Goal: Information Seeking & Learning: Check status

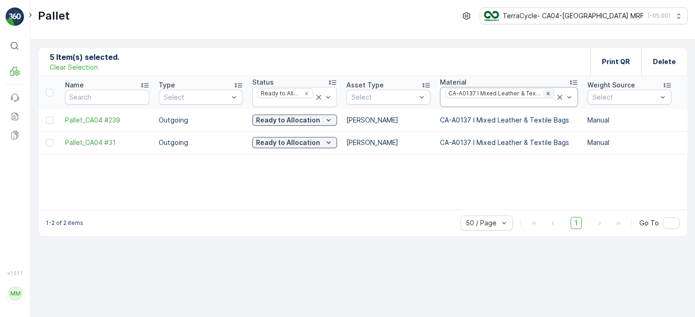
click at [546, 93] on icon "Remove CA-A0137 I Mixed Leather & Textile Bags" at bounding box center [548, 93] width 7 height 7
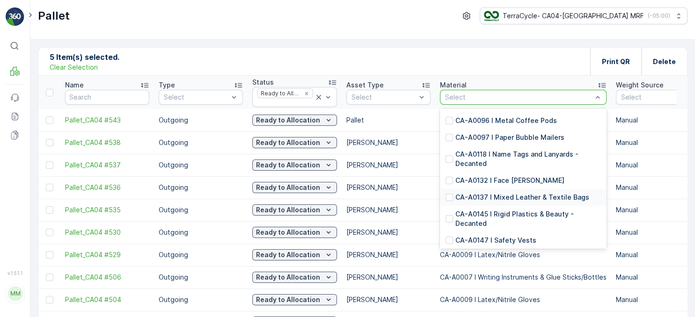
scroll to position [472, 0]
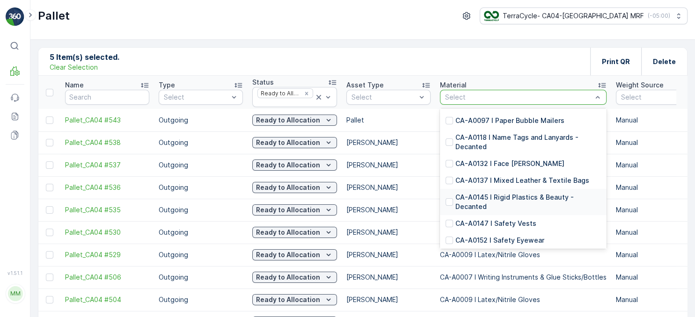
click at [510, 198] on p "CA-A0145 I Rigid Plastics & Beauty - Decanted" at bounding box center [528, 202] width 146 height 19
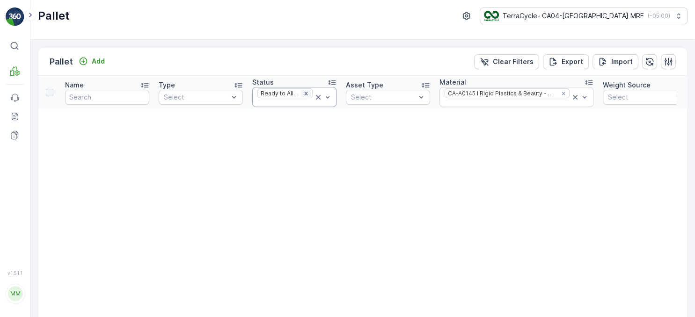
click at [308, 92] on icon "Remove Ready to Allocation" at bounding box center [306, 93] width 3 height 3
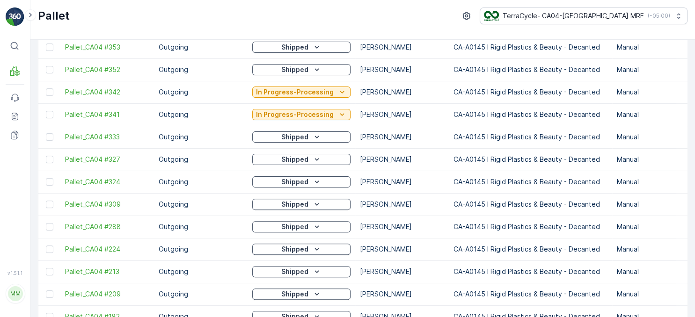
scroll to position [266, 0]
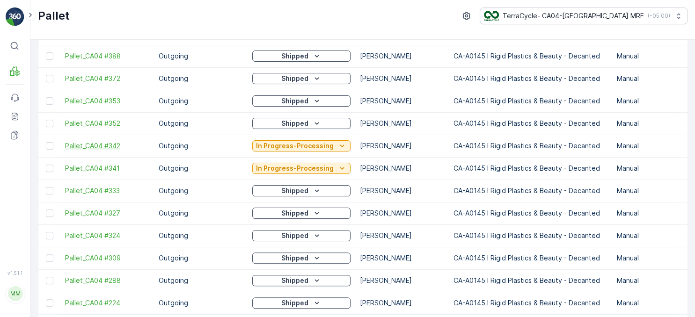
click at [96, 148] on span "Pallet_CA04 #342" at bounding box center [107, 145] width 84 height 9
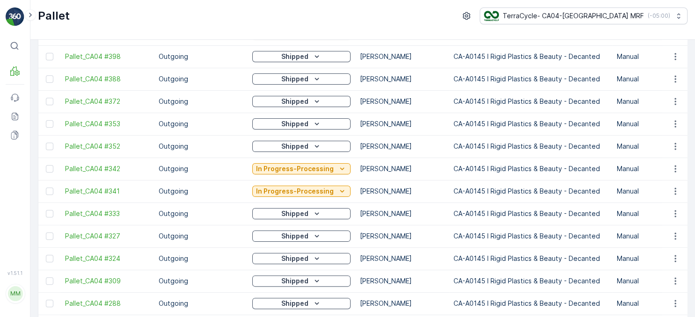
scroll to position [270, 0]
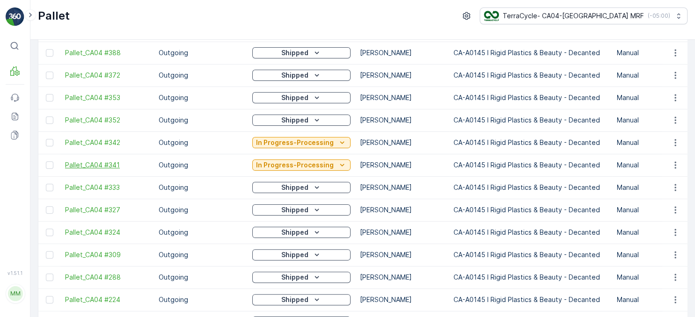
click at [103, 165] on span "Pallet_CA04 #341" at bounding box center [107, 165] width 84 height 9
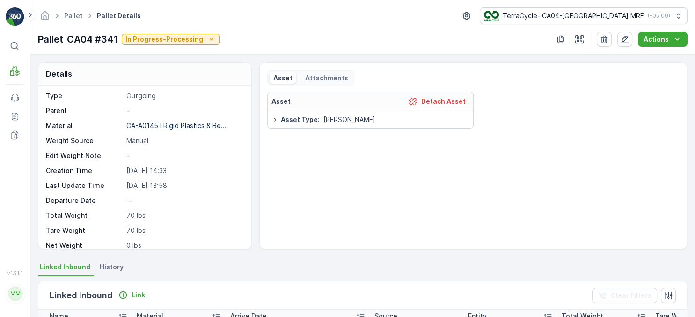
scroll to position [1, 0]
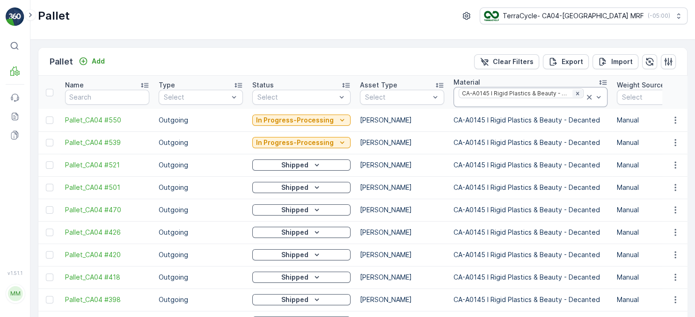
click at [576, 94] on icon "Remove CA-A0145 I Rigid Plastics & Beauty - Decanted" at bounding box center [577, 93] width 3 height 3
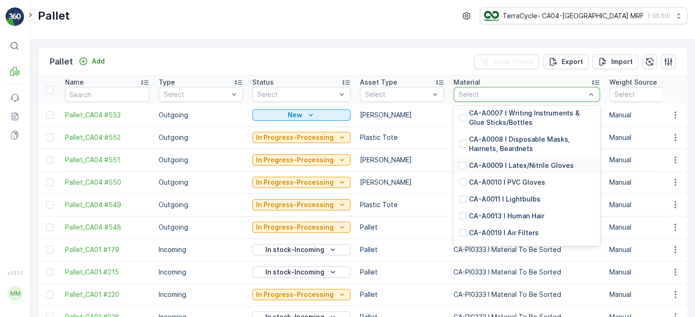
scroll to position [94, 0]
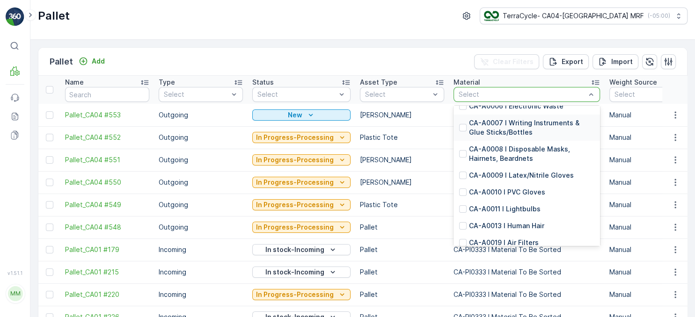
click at [522, 126] on p "CA-A0007 I Writing Instruments & Glue Sticks/Bottles" at bounding box center [531, 127] width 125 height 19
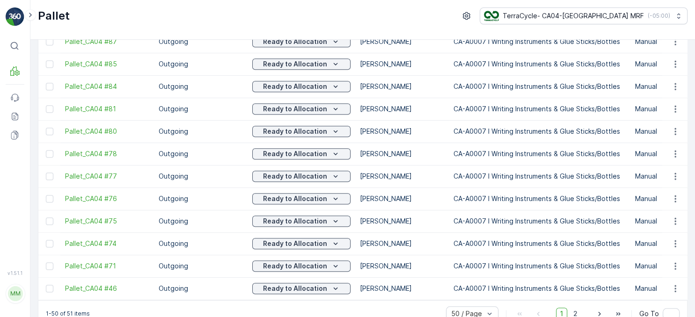
scroll to position [949, 0]
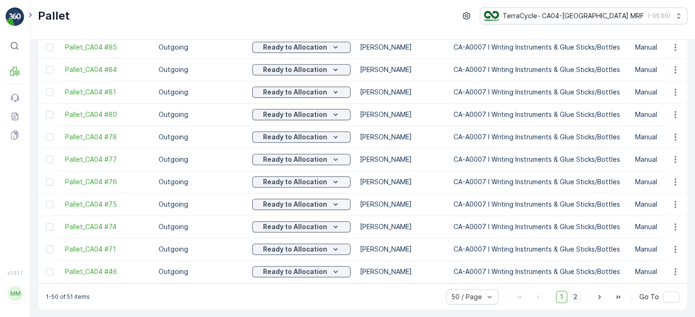
click at [576, 299] on span "2" at bounding box center [575, 297] width 13 height 12
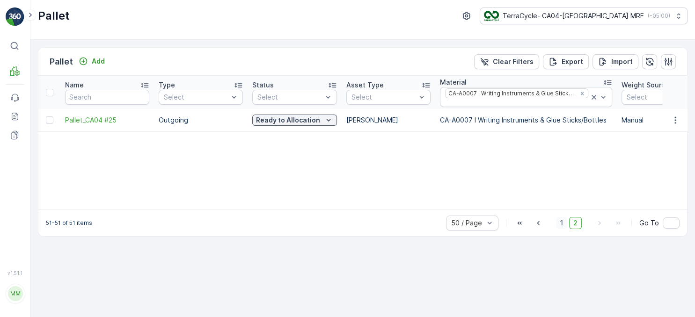
click at [565, 223] on span "1" at bounding box center [561, 223] width 11 height 12
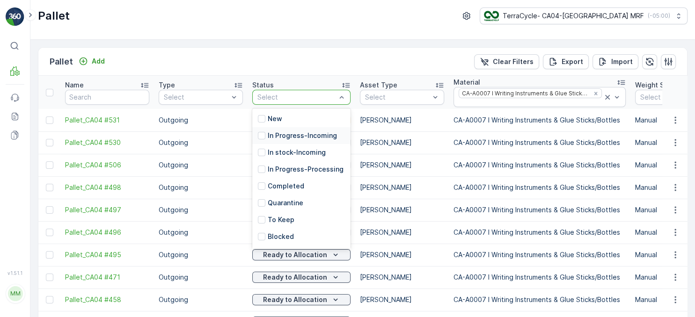
click at [306, 133] on p "In Progress-Incoming" at bounding box center [302, 135] width 69 height 9
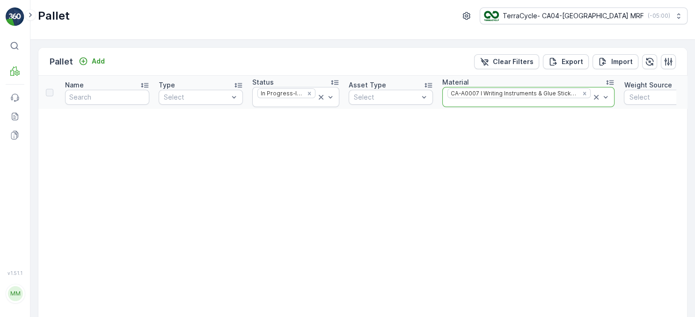
click at [594, 96] on icon at bounding box center [596, 97] width 5 height 5
click at [321, 96] on icon at bounding box center [320, 97] width 9 height 9
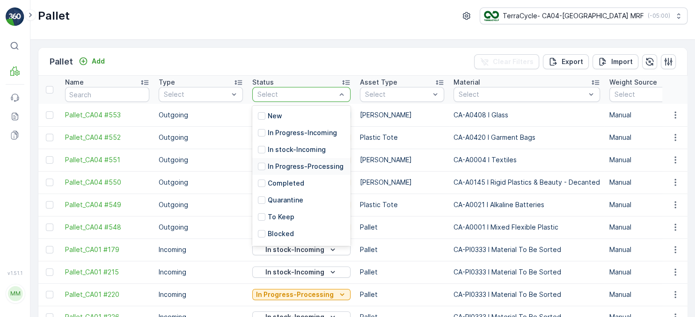
click at [309, 166] on p "In Progress-Processing" at bounding box center [306, 166] width 76 height 9
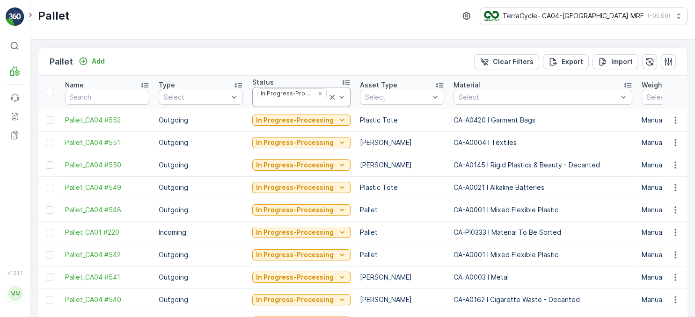
click at [331, 97] on icon at bounding box center [332, 97] width 9 height 9
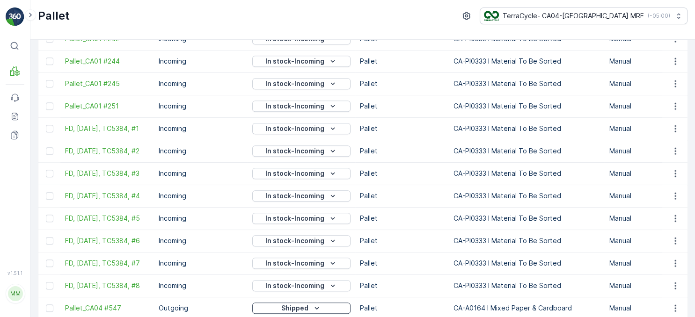
scroll to position [953, 0]
